Goal: Find specific page/section: Find specific page/section

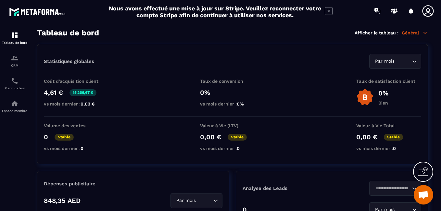
click at [428, 10] on icon at bounding box center [428, 11] width 13 height 13
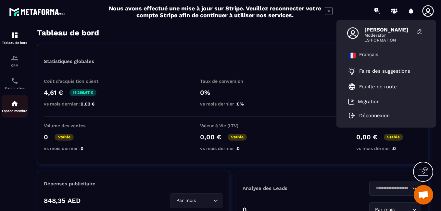
click at [15, 105] on img at bounding box center [15, 104] width 8 height 8
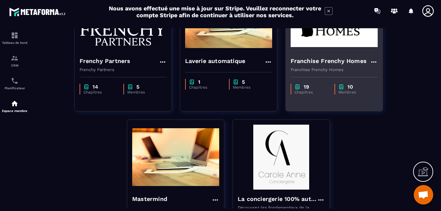
scroll to position [97, 0]
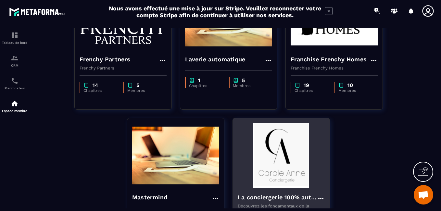
click at [290, 158] on img at bounding box center [281, 155] width 87 height 65
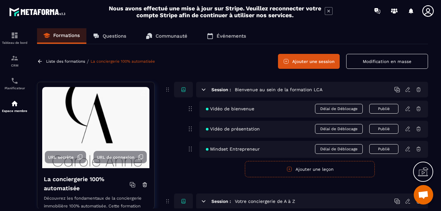
click at [112, 36] on p "Questions" at bounding box center [115, 36] width 24 height 6
